Goal: Task Accomplishment & Management: Manage account settings

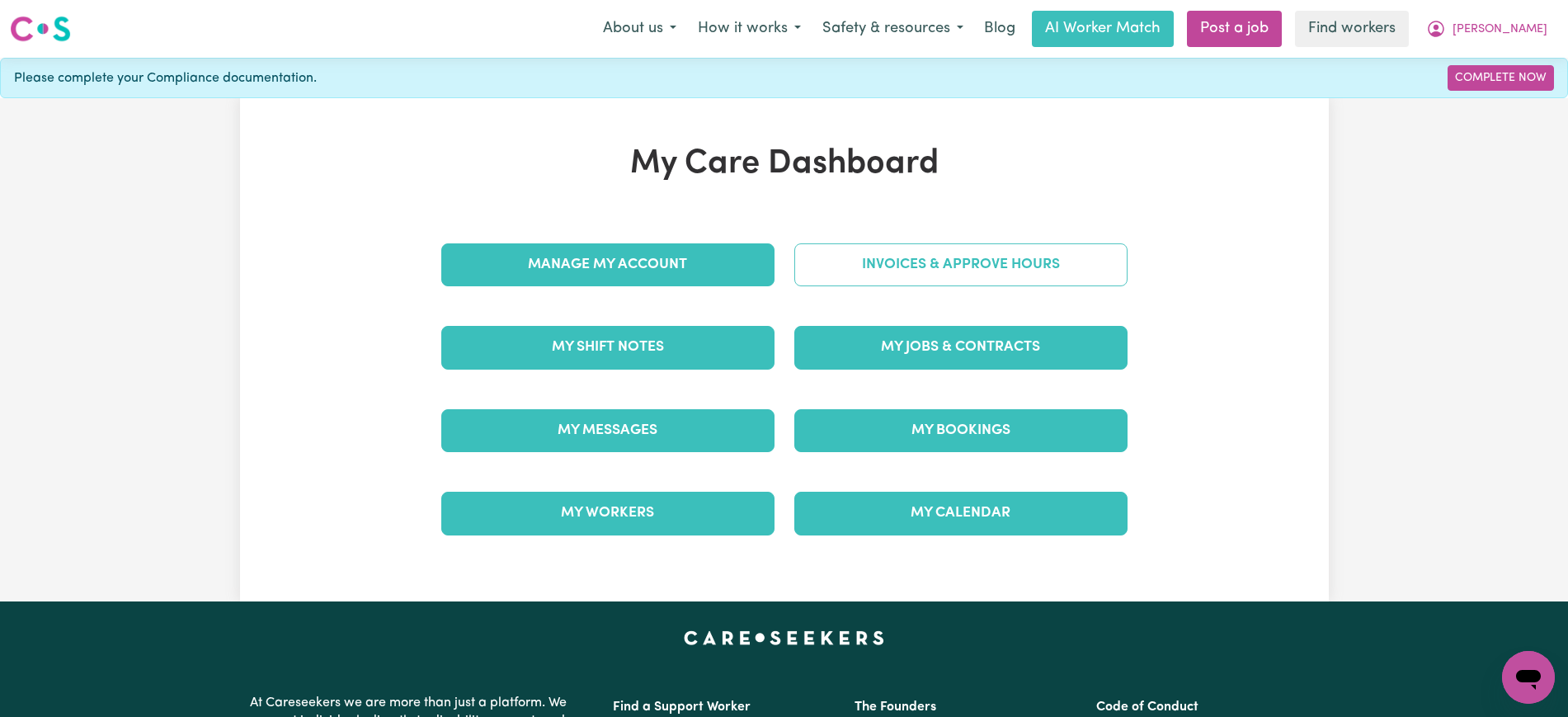
click at [806, 258] on link "Invoices & Approve Hours" at bounding box center [961, 265] width 333 height 42
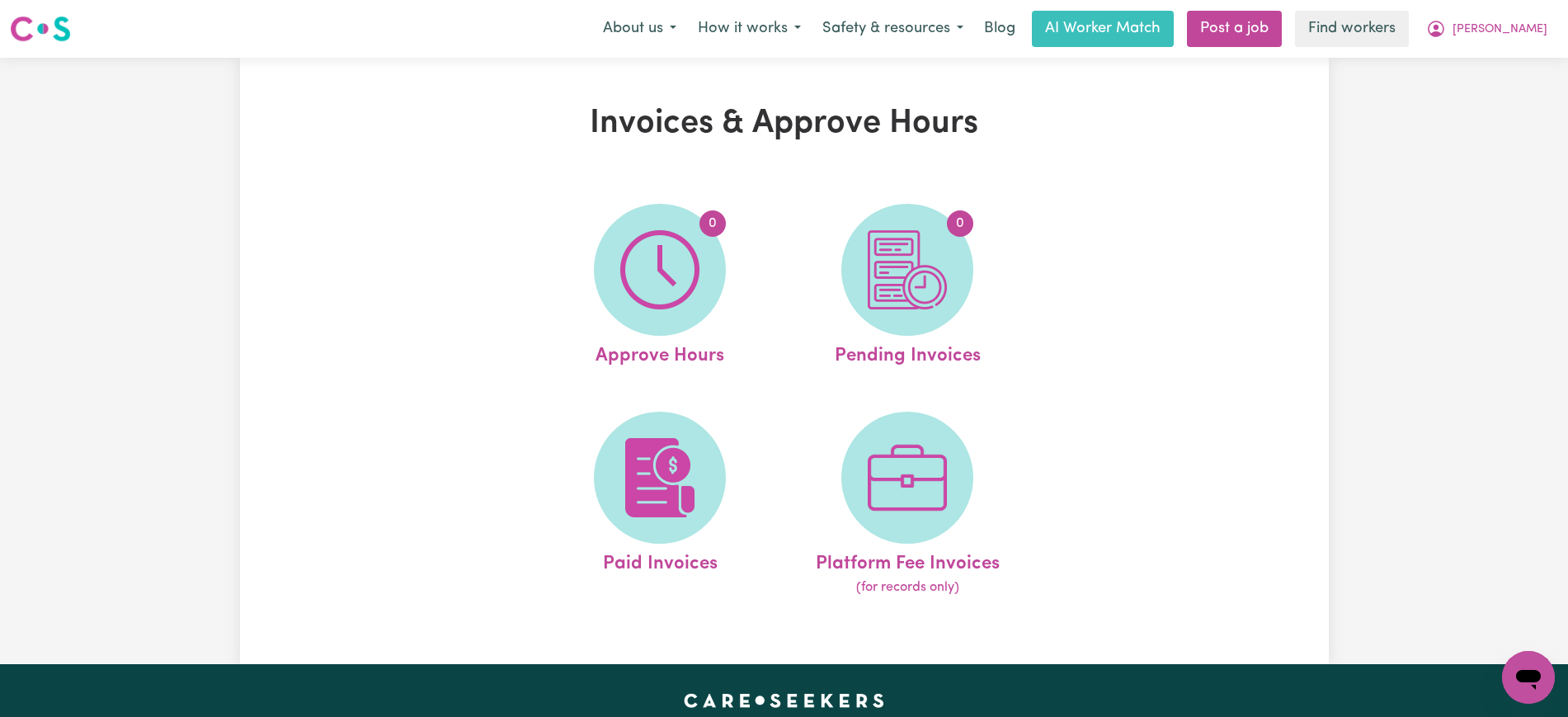
click at [635, 299] on img at bounding box center [660, 269] width 79 height 79
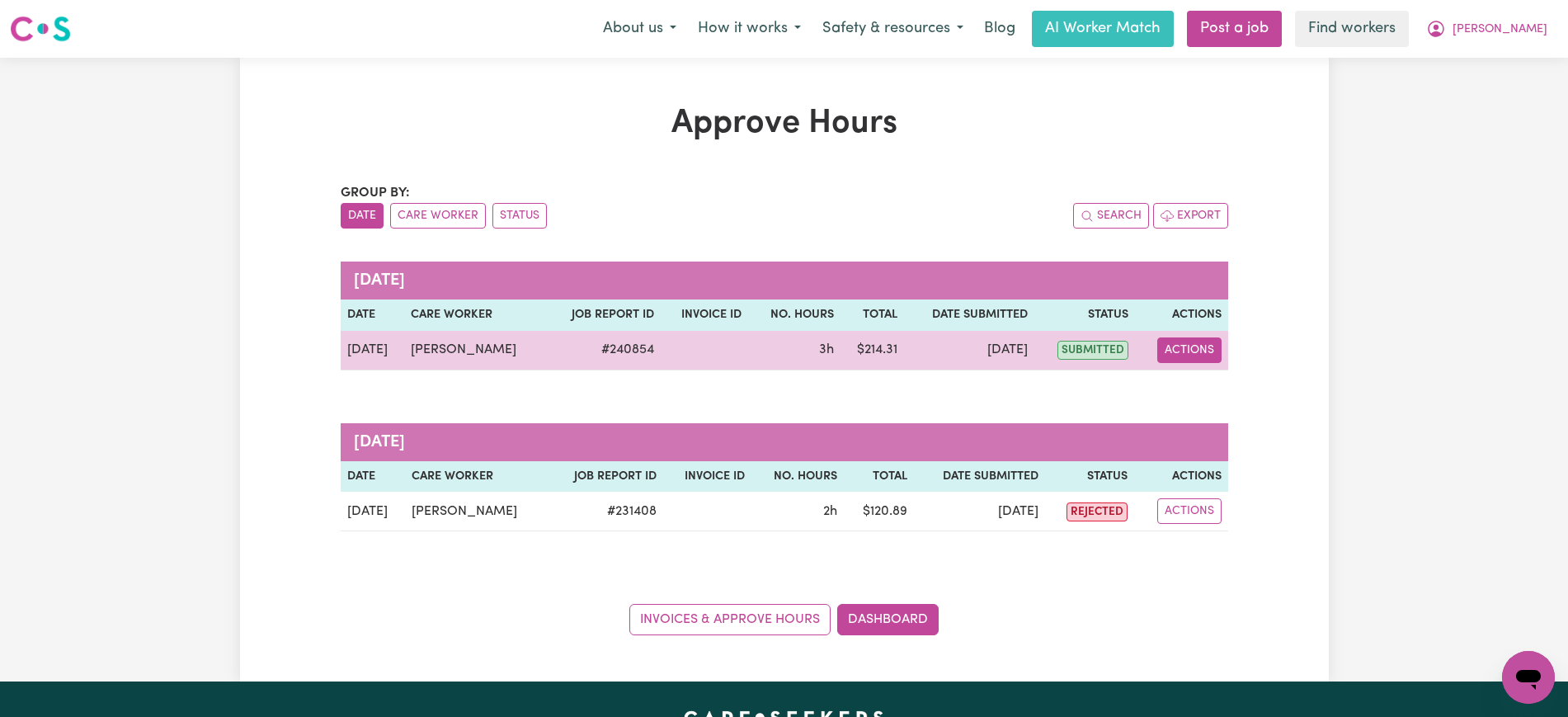
click at [1182, 343] on button "Actions" at bounding box center [1189, 350] width 65 height 26
click at [1217, 401] on link "View Job Report" at bounding box center [1230, 388] width 141 height 33
select select "pm"
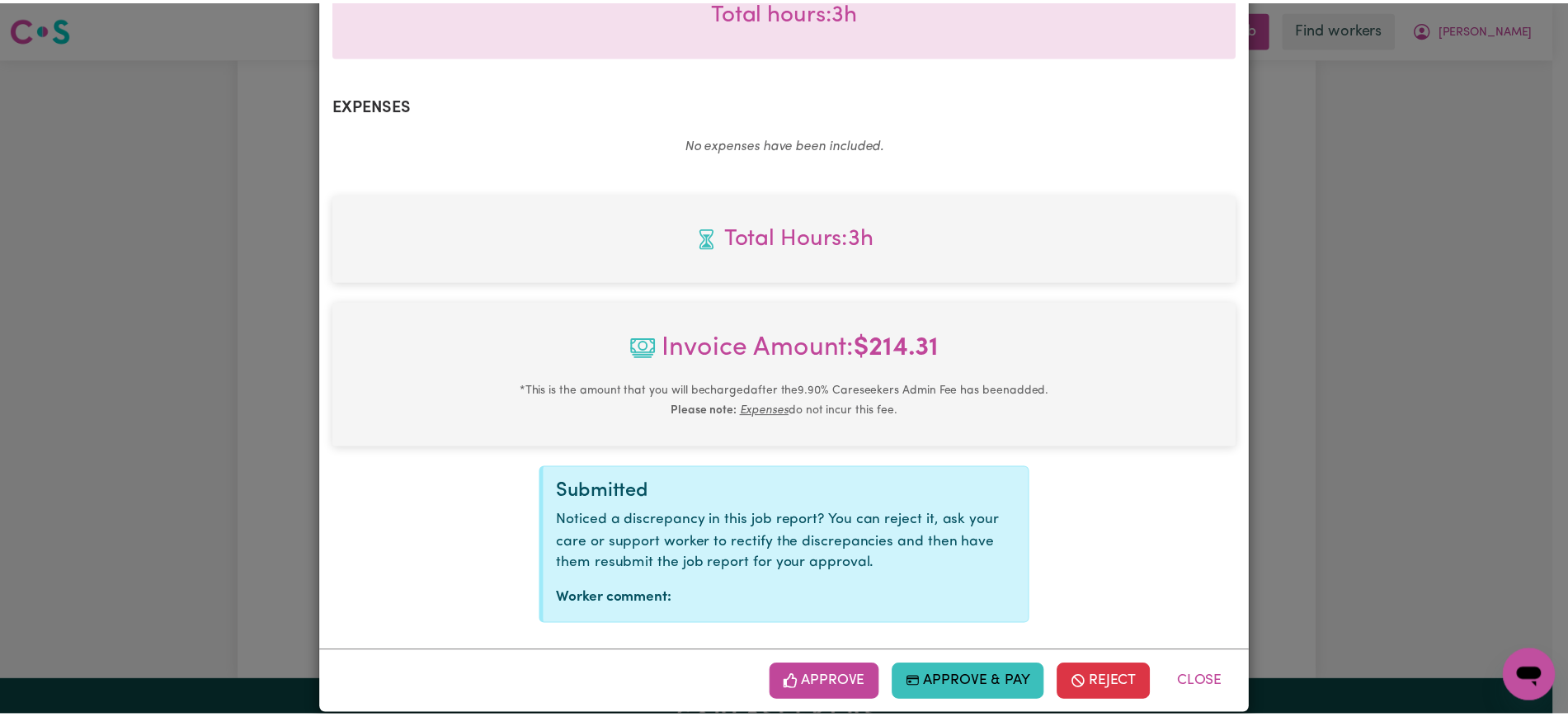
scroll to position [577, 0]
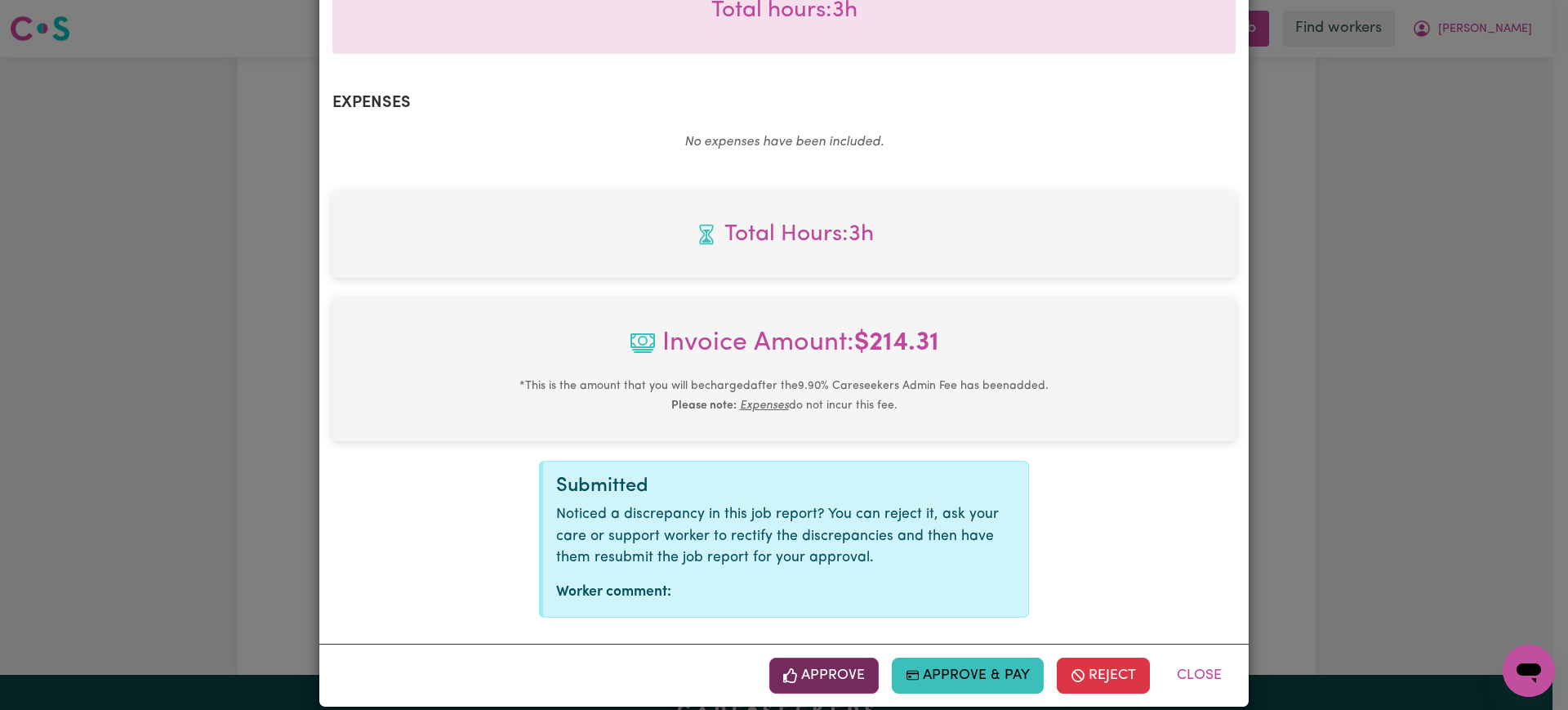
click at [840, 657] on button "Approve" at bounding box center [824, 675] width 110 height 36
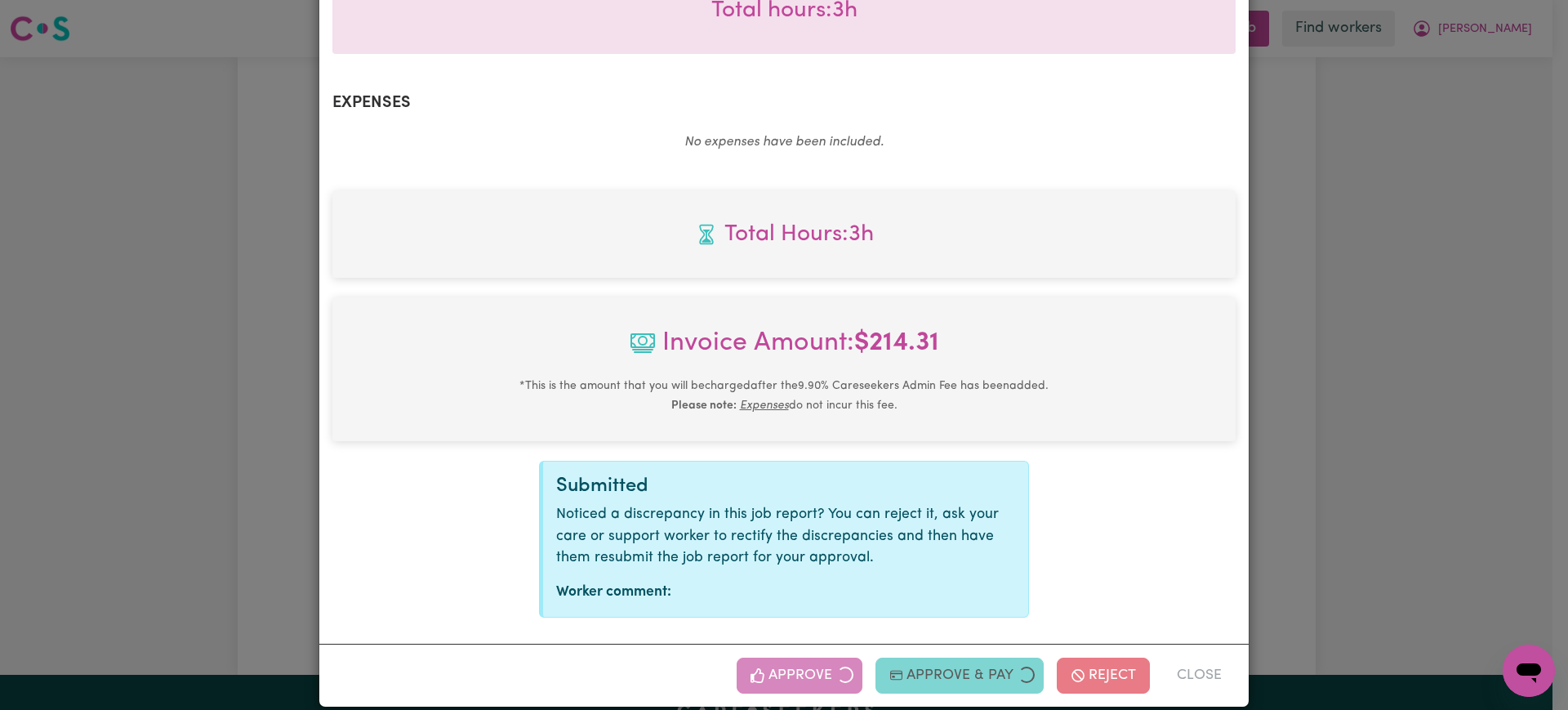
drag, startPoint x: 1370, startPoint y: 381, endPoint x: 1032, endPoint y: 428, distance: 341.3
click at [1371, 380] on div "Job Report # 240854 - [PERSON_NAME] Summary Job report # 240854 Client name: [P…" at bounding box center [784, 355] width 1568 height 710
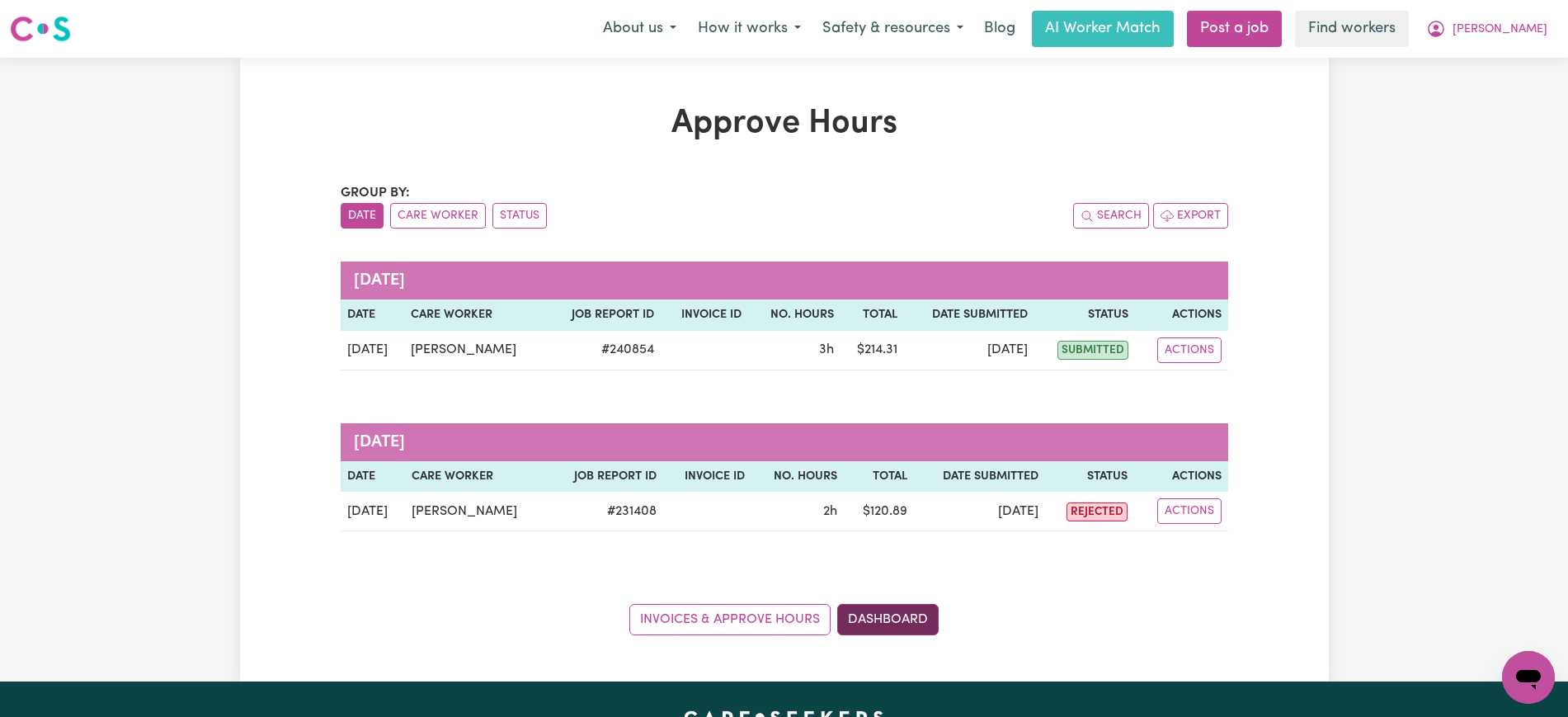
click at [878, 610] on link "Dashboard" at bounding box center [888, 619] width 102 height 31
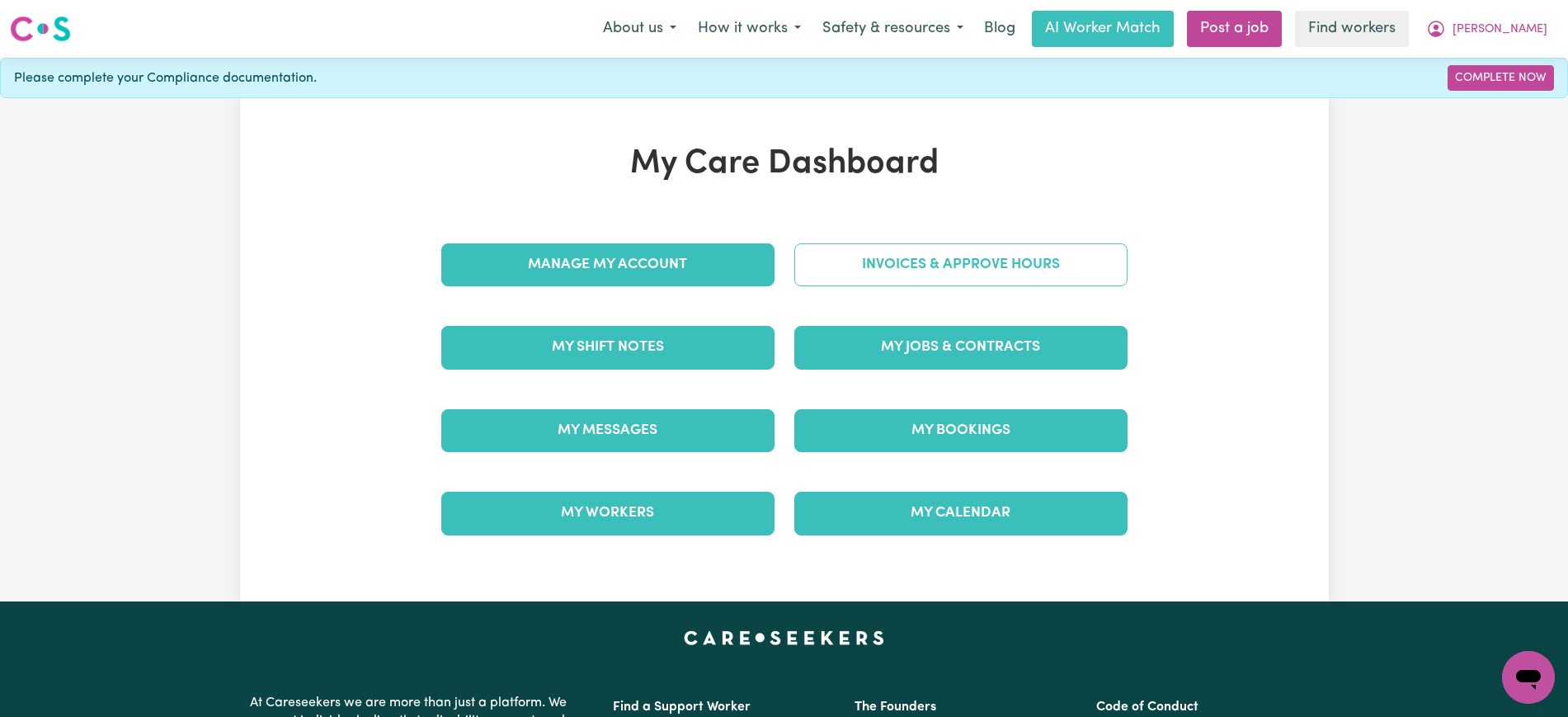
click at [907, 269] on link "Invoices & Approve Hours" at bounding box center [961, 265] width 333 height 42
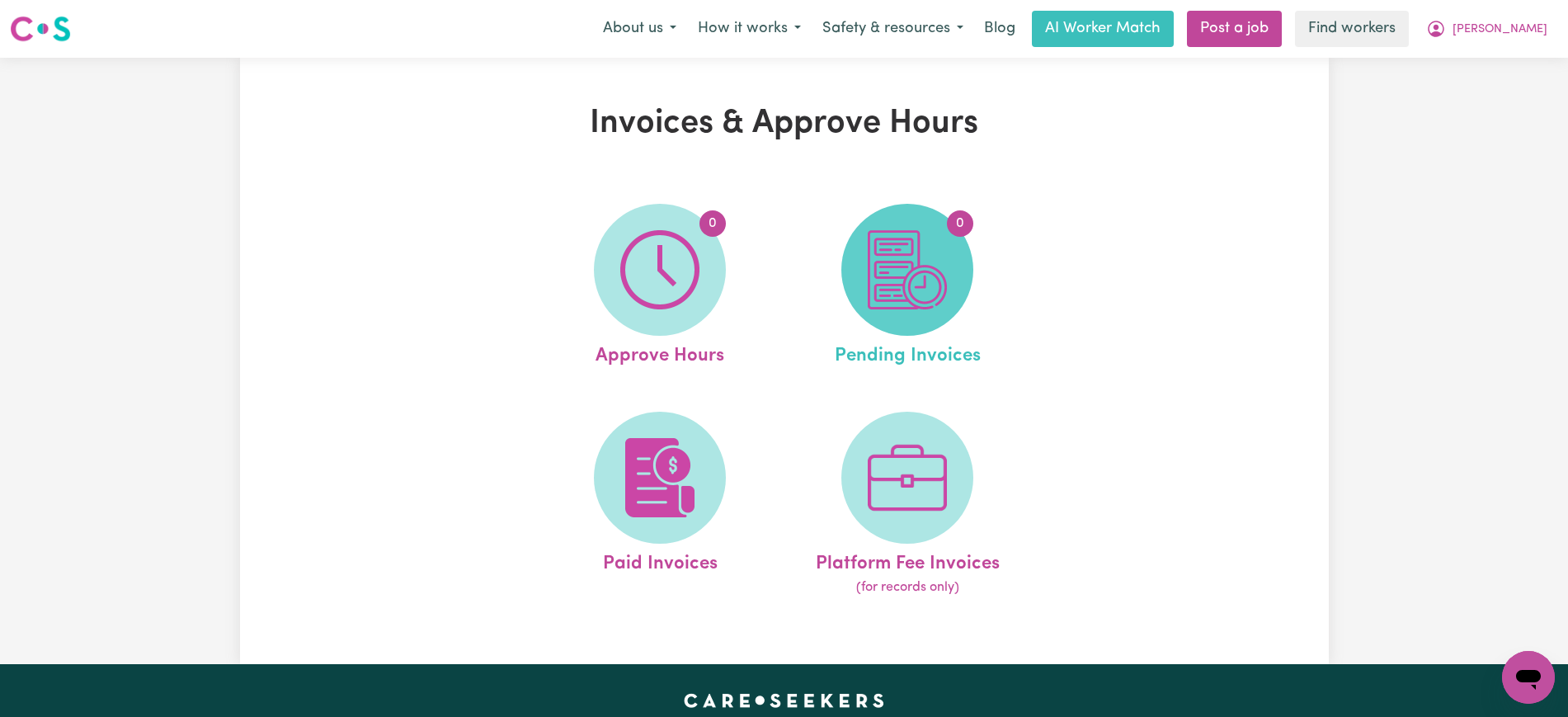
click at [941, 305] on img at bounding box center [907, 269] width 79 height 79
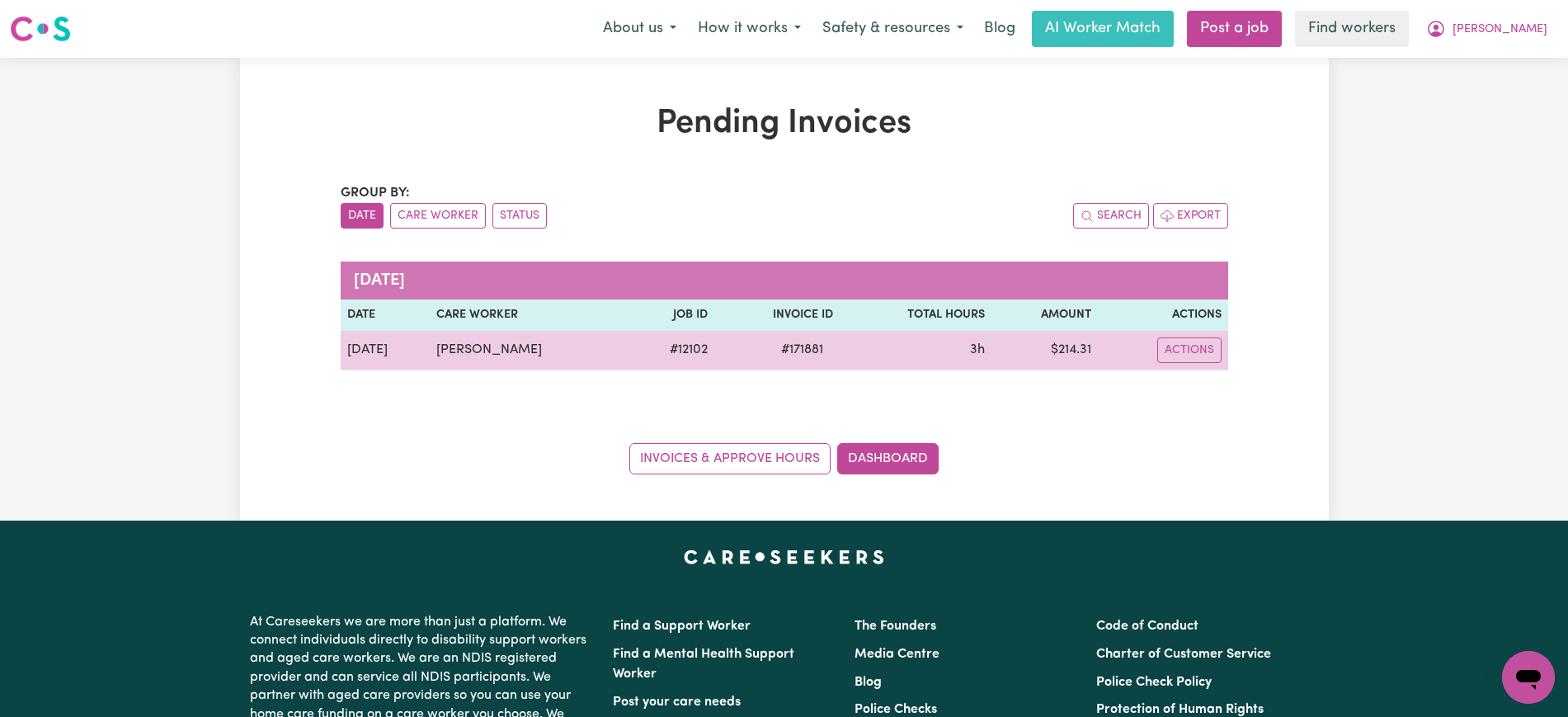
click at [792, 353] on span "# 171881" at bounding box center [802, 350] width 62 height 19
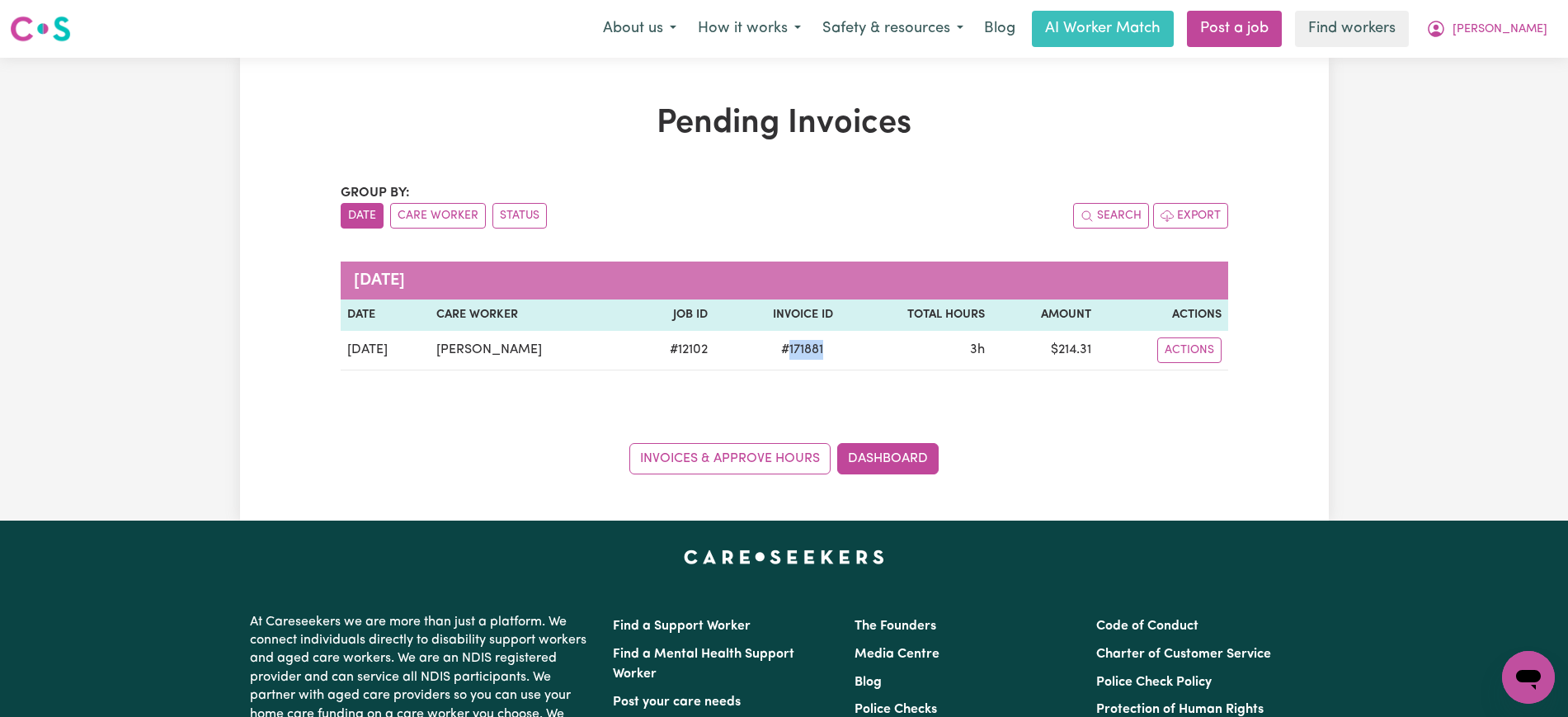
copy span "171881"
click at [1446, 21] on icon "My Account" at bounding box center [1436, 28] width 19 height 19
click at [1480, 94] on link "Logout" at bounding box center [1492, 94] width 130 height 31
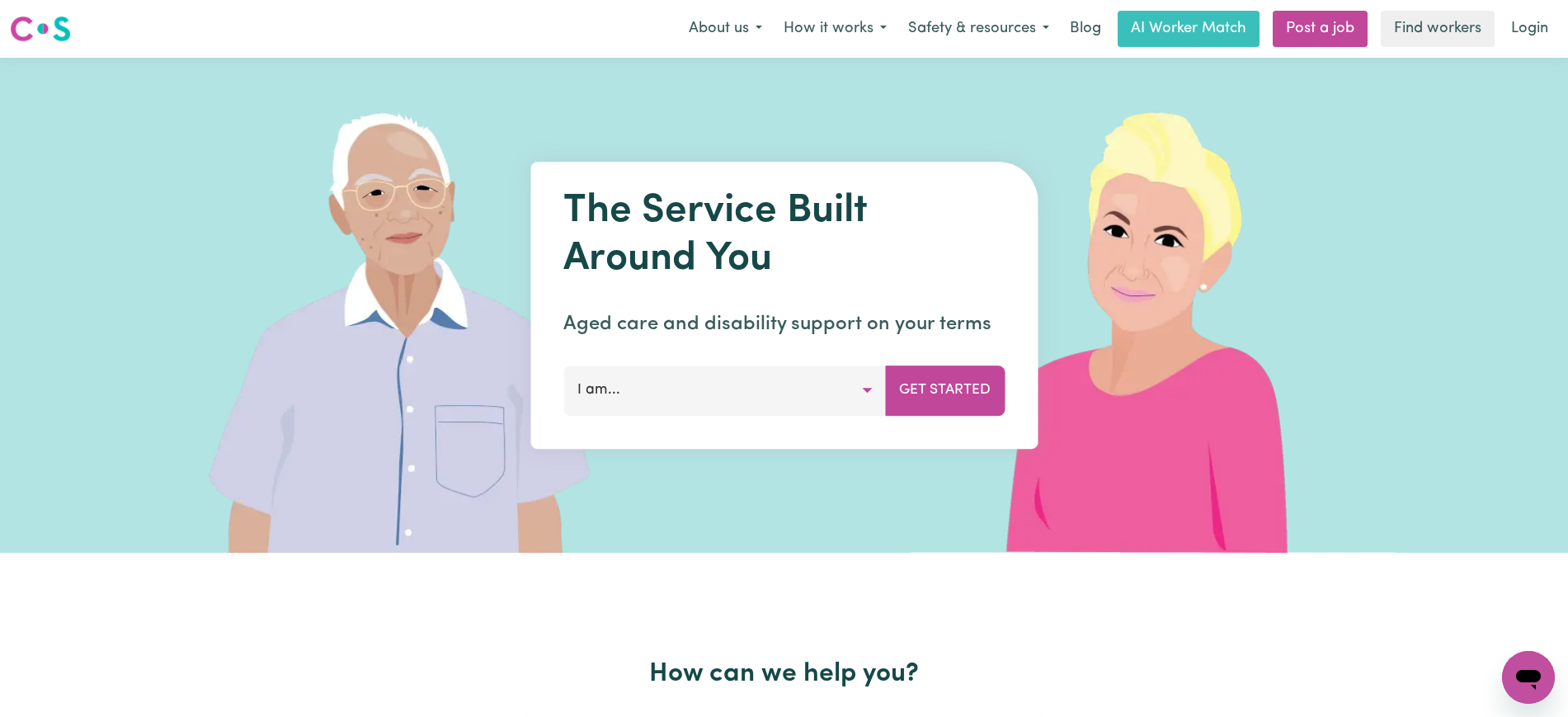
click at [1526, 34] on link "Login" at bounding box center [1530, 28] width 57 height 36
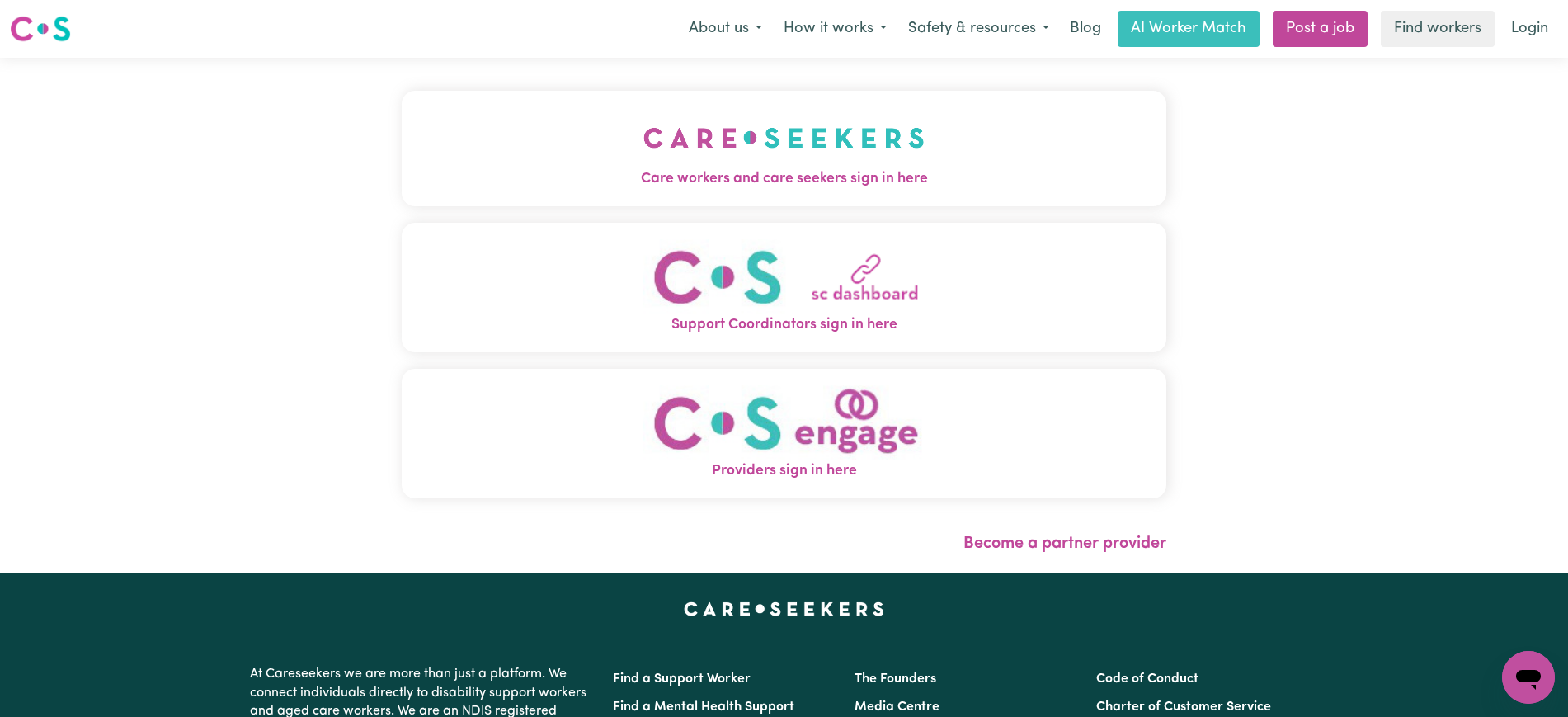
click at [851, 158] on img "Care workers and care seekers sign in here" at bounding box center [784, 137] width 282 height 61
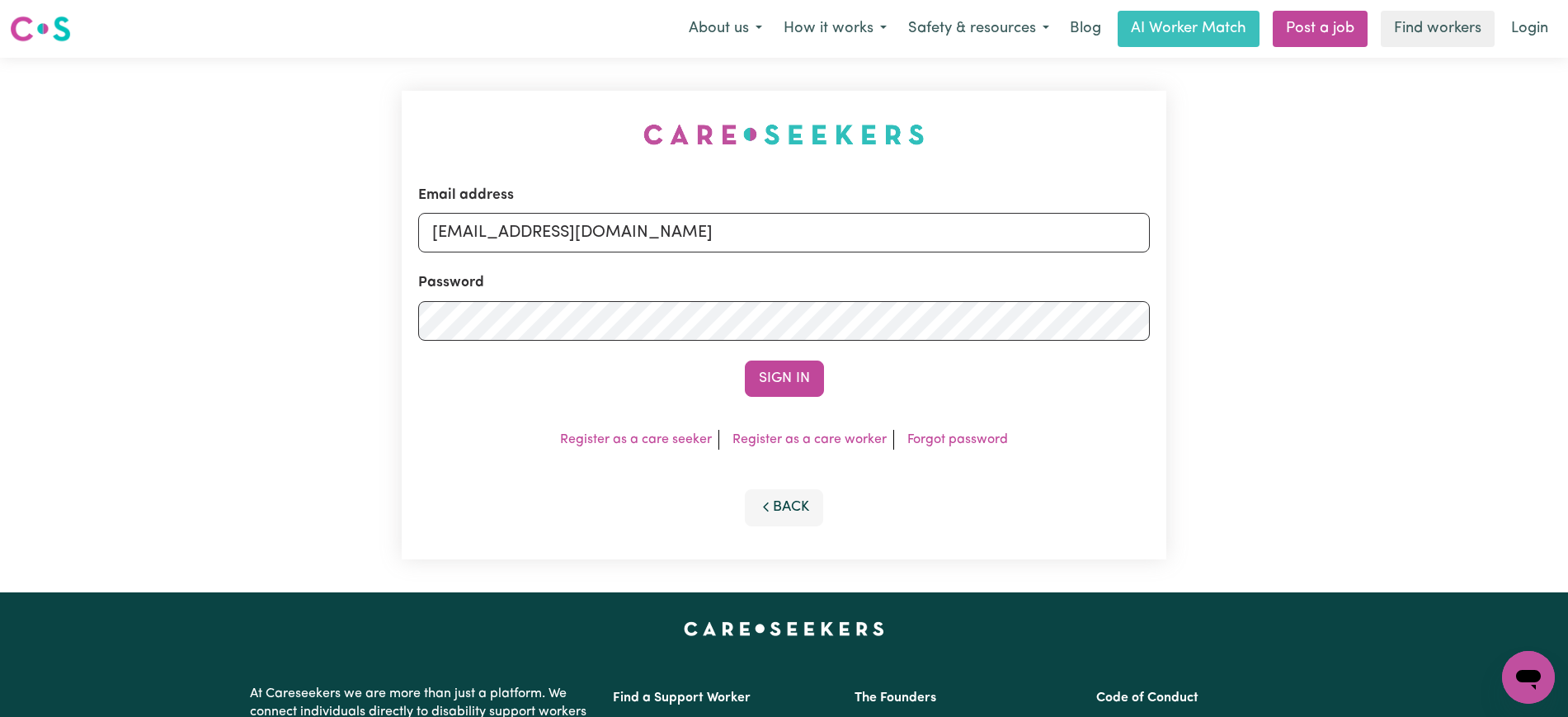
click at [375, 45] on div "Menu About us How it works Safety & resources Blog AI Worker Match Post a job F…" at bounding box center [784, 28] width 1568 height 38
drag, startPoint x: 515, startPoint y: 228, endPoint x: 1364, endPoint y: 262, distance: 849.7
click at [1364, 262] on div "Email address [EMAIL_ADDRESS][DOMAIN_NAME] Password Sign In Register as a care …" at bounding box center [784, 325] width 1568 height 535
type input "[EMAIL_ADDRESS][DOMAIN_NAME]"
click at [745, 360] on button "Sign In" at bounding box center [784, 378] width 79 height 36
